Goal: Information Seeking & Learning: Learn about a topic

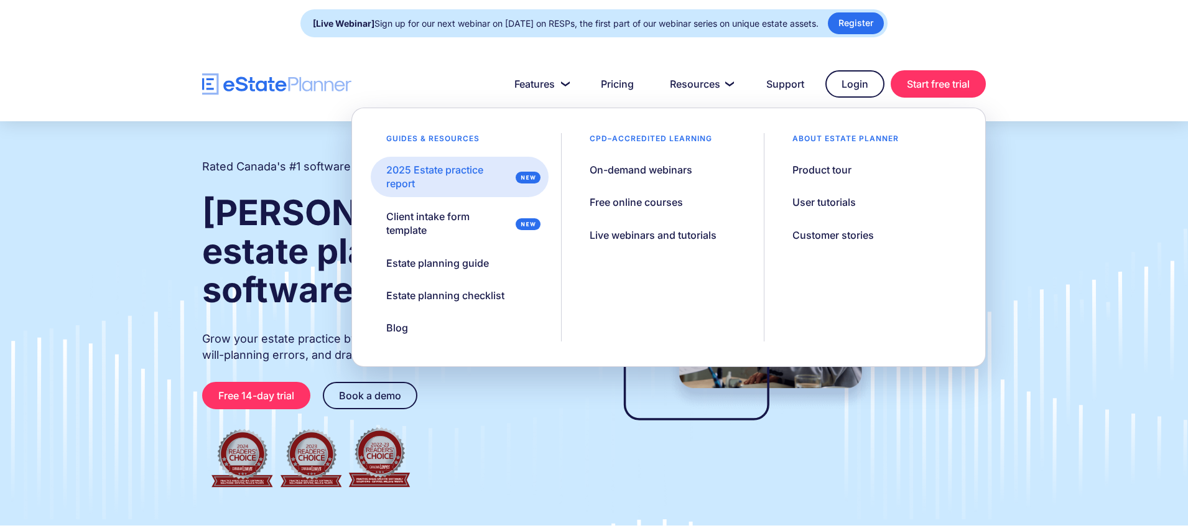
click at [455, 167] on div "2025 Estate practice report" at bounding box center [448, 177] width 124 height 28
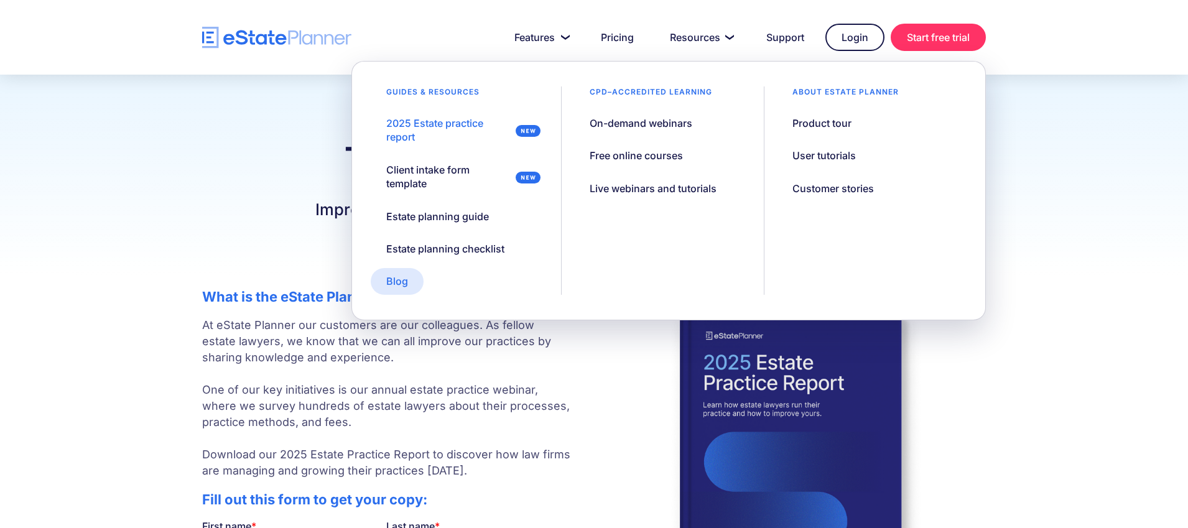
click at [395, 277] on div "Blog" at bounding box center [397, 281] width 22 height 14
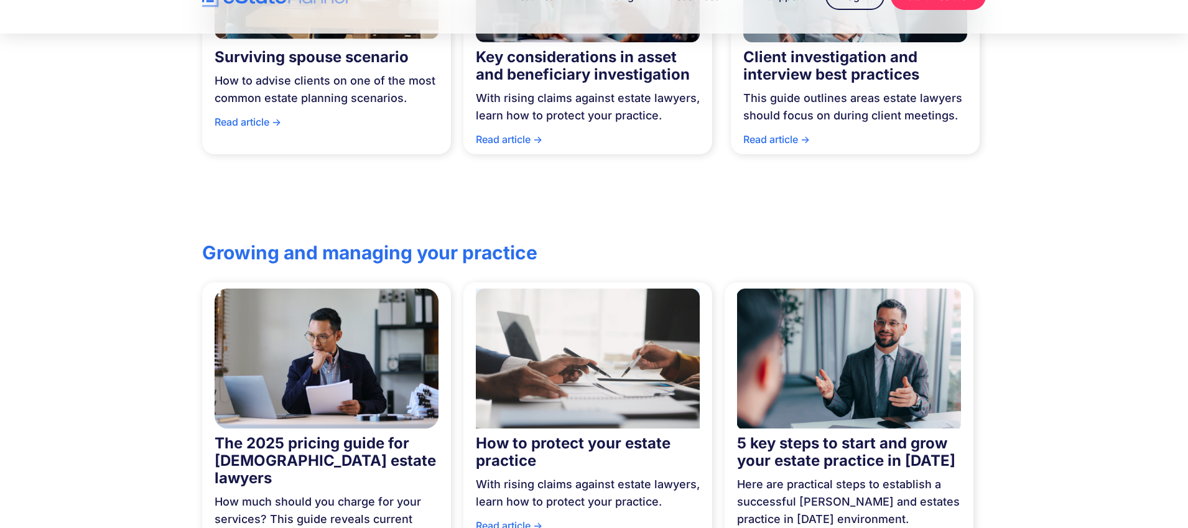
scroll to position [501, 0]
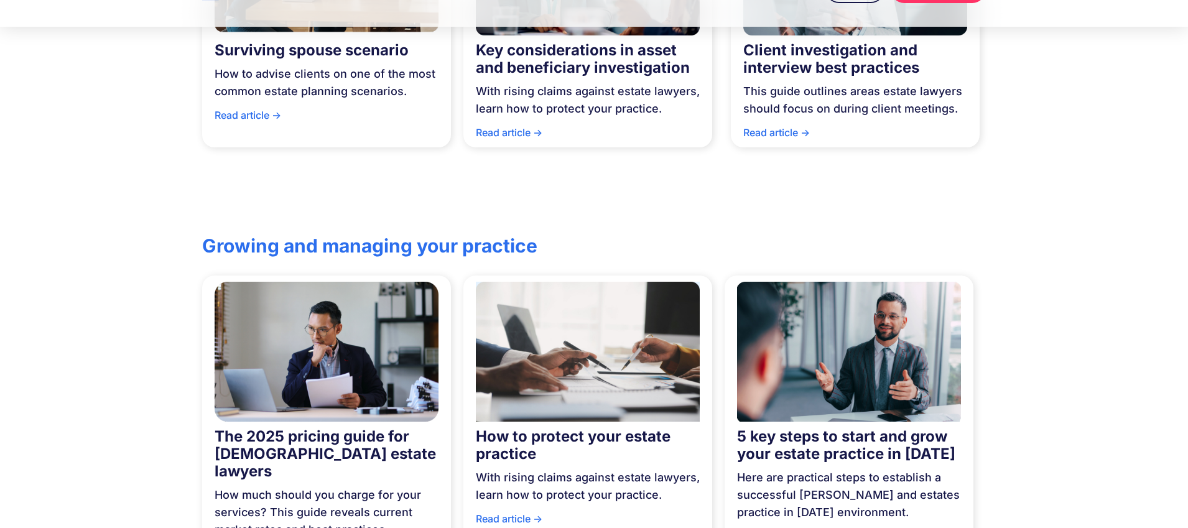
click at [640, 337] on img at bounding box center [588, 352] width 224 height 152
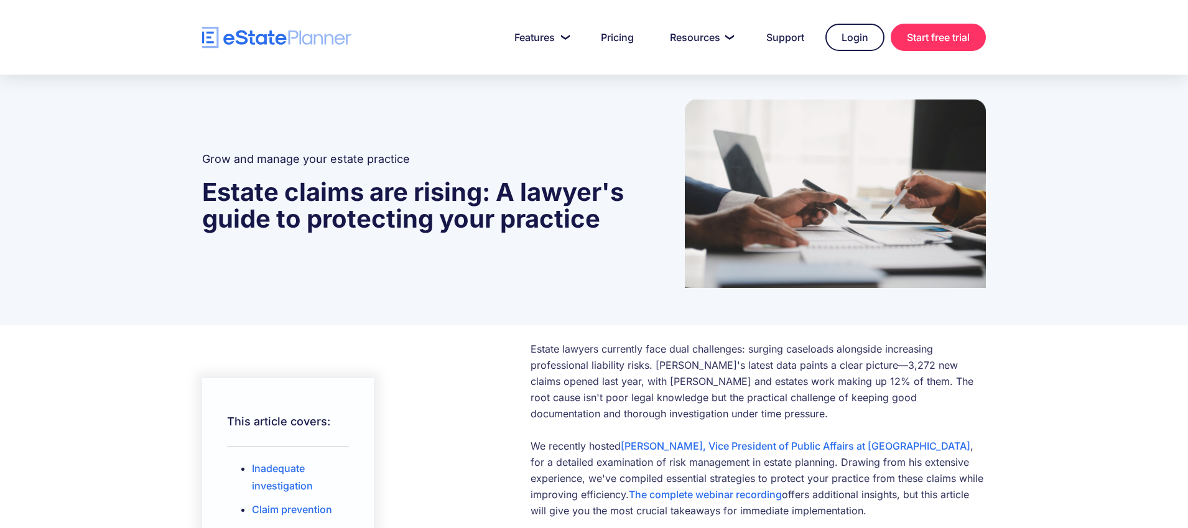
click at [256, 34] on img "home" at bounding box center [276, 38] width 149 height 22
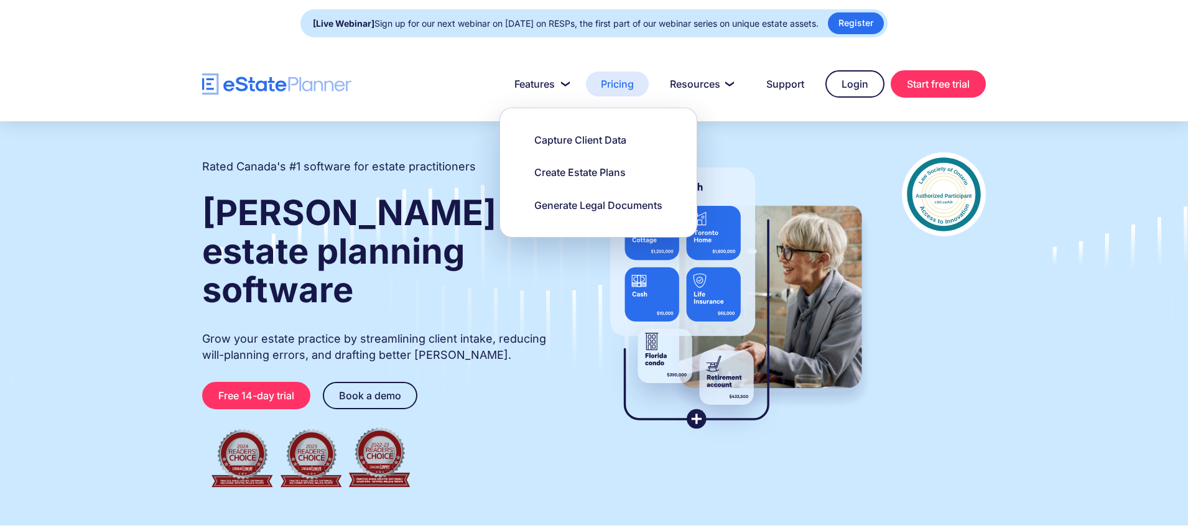
click at [604, 83] on link "Pricing" at bounding box center [617, 84] width 63 height 25
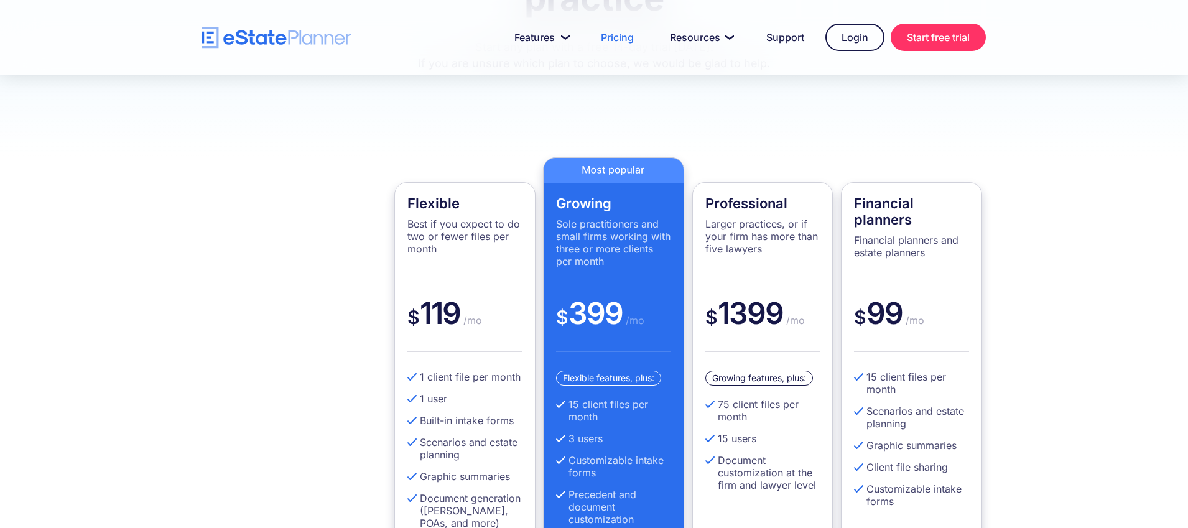
scroll to position [242, 0]
